Goal: Task Accomplishment & Management: Complete application form

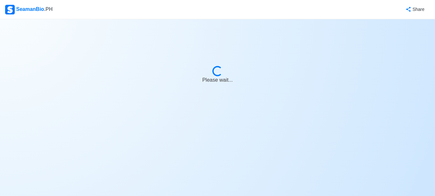
select select "[PERSON_NAME]"
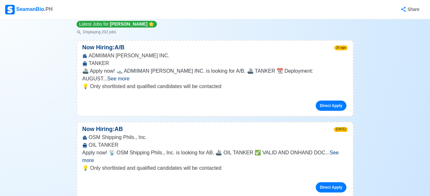
scroll to position [78, 0]
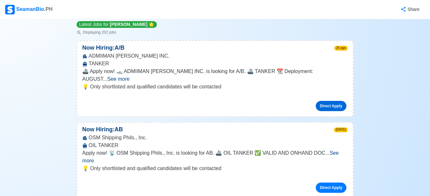
click at [323, 101] on link "Direct Apply" at bounding box center [331, 106] width 31 height 10
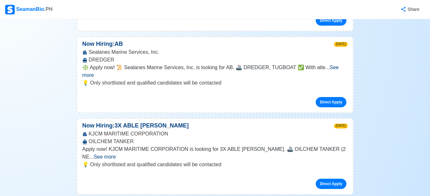
scroll to position [817, 0]
click at [332, 178] on link "Direct Apply" at bounding box center [331, 183] width 31 height 10
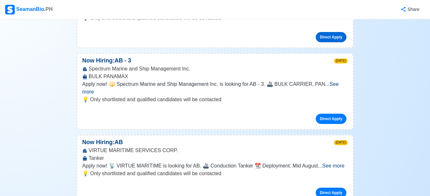
scroll to position [963, 0]
click at [321, 187] on link "Direct Apply" at bounding box center [331, 192] width 31 height 10
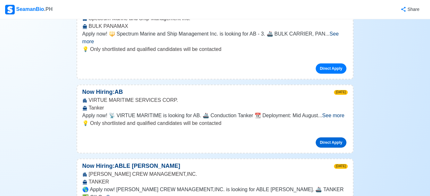
scroll to position [1033, 0]
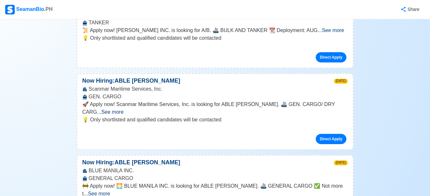
scroll to position [3851, 0]
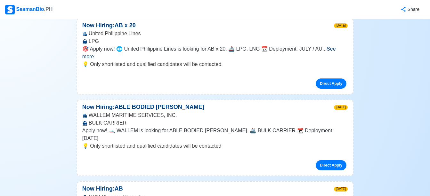
scroll to position [4069, 0]
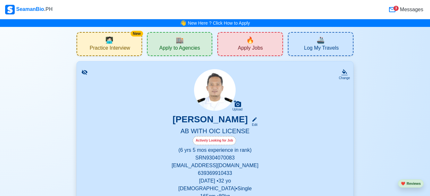
click at [177, 46] on span "Apply to Agencies" at bounding box center [179, 49] width 41 height 8
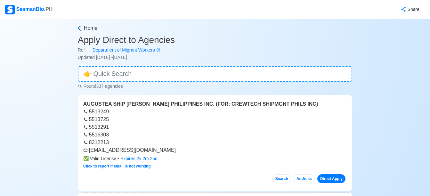
click at [79, 26] on icon at bounding box center [79, 28] width 6 height 6
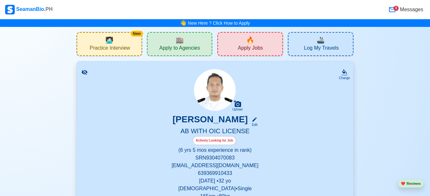
click at [263, 38] on div "🔥 Apply Jobs" at bounding box center [250, 44] width 66 height 24
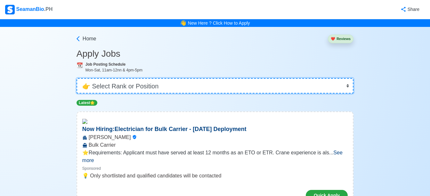
click at [345, 88] on select "👉 Select Rank or Position Master Chief Officer 2nd Officer 3rd Officer Junior O…" at bounding box center [214, 85] width 277 height 15
select select "[PERSON_NAME]"
click at [77, 78] on select "👉 Select Rank or Position Master Chief Officer 2nd Officer 3rd Officer Junior O…" at bounding box center [214, 85] width 277 height 15
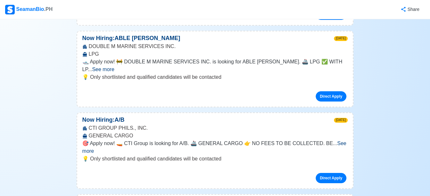
scroll to position [229, 0]
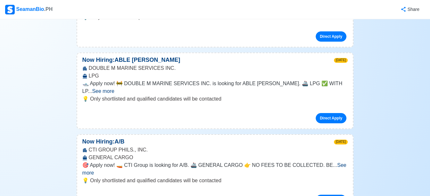
click at [114, 88] on span "See more" at bounding box center [103, 90] width 22 height 5
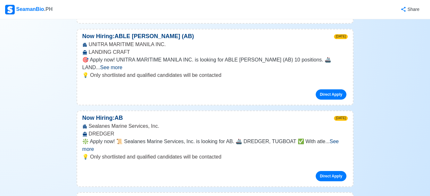
scroll to position [781, 0]
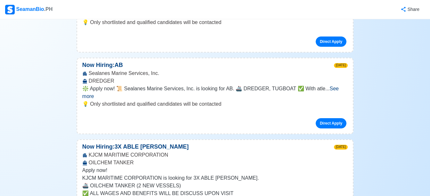
scroll to position [834, 0]
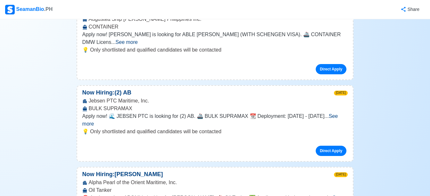
scroll to position [2626, 0]
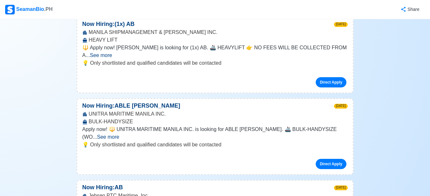
scroll to position [2686, 0]
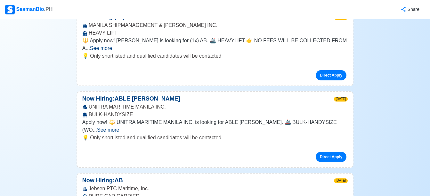
scroll to position [2693, 0]
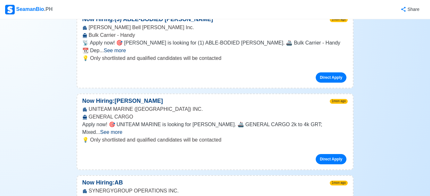
scroll to position [5981, 0]
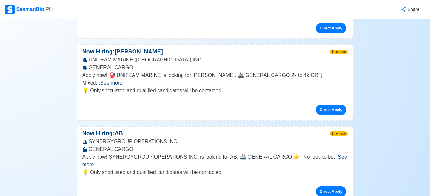
scroll to position [6028, 0]
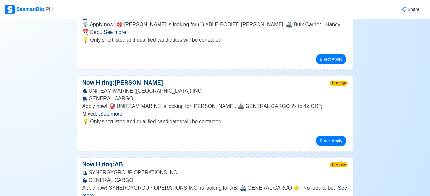
scroll to position [5998, 0]
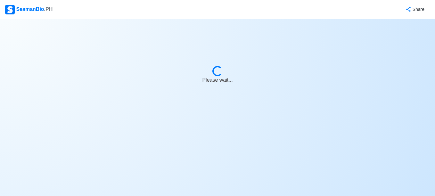
select select "[PERSON_NAME]"
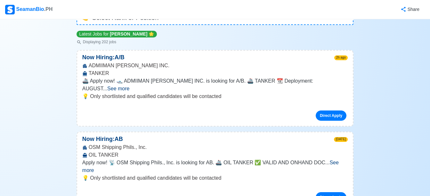
scroll to position [68, 0]
